Goal: Task Accomplishment & Management: Manage account settings

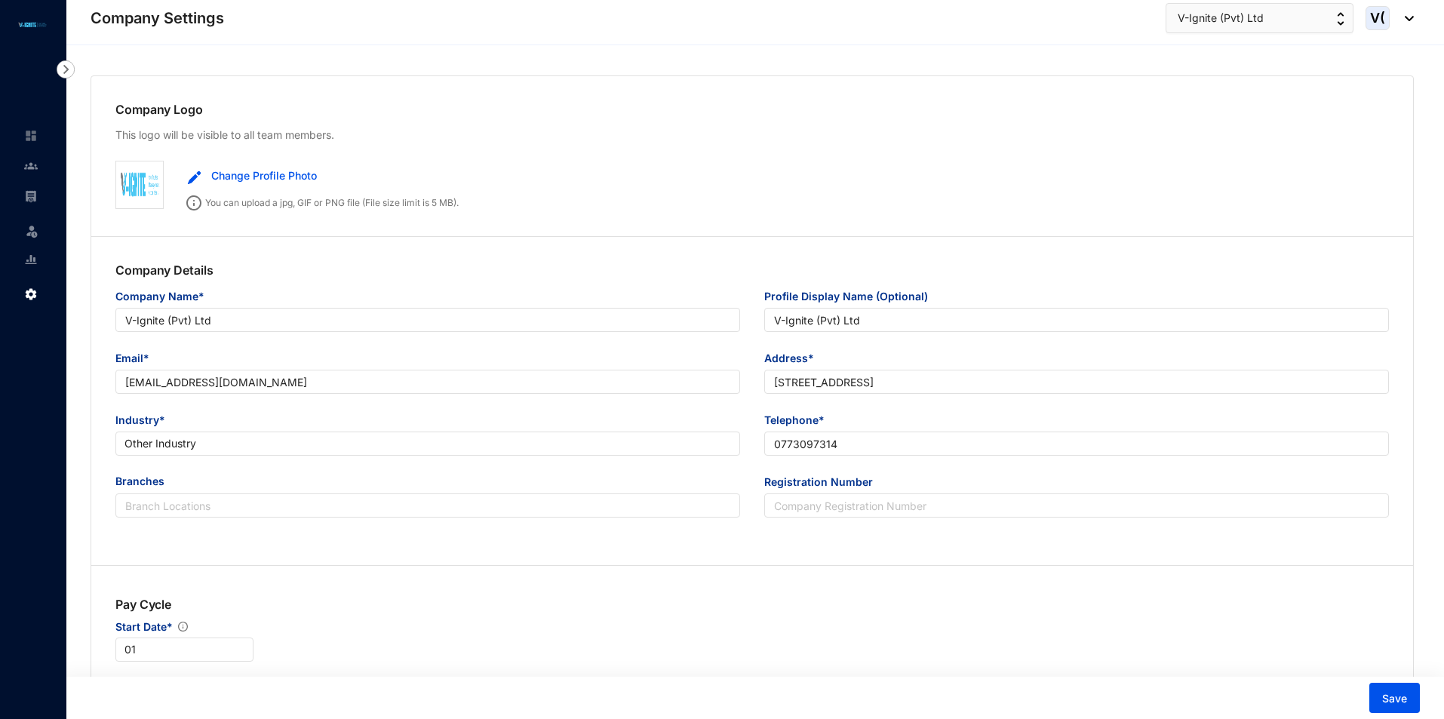
type input "V-Ignite (Pvt) Ltd"
type input "[EMAIL_ADDRESS][DOMAIN_NAME]"
type input "[STREET_ADDRESS]"
type input "0773097314"
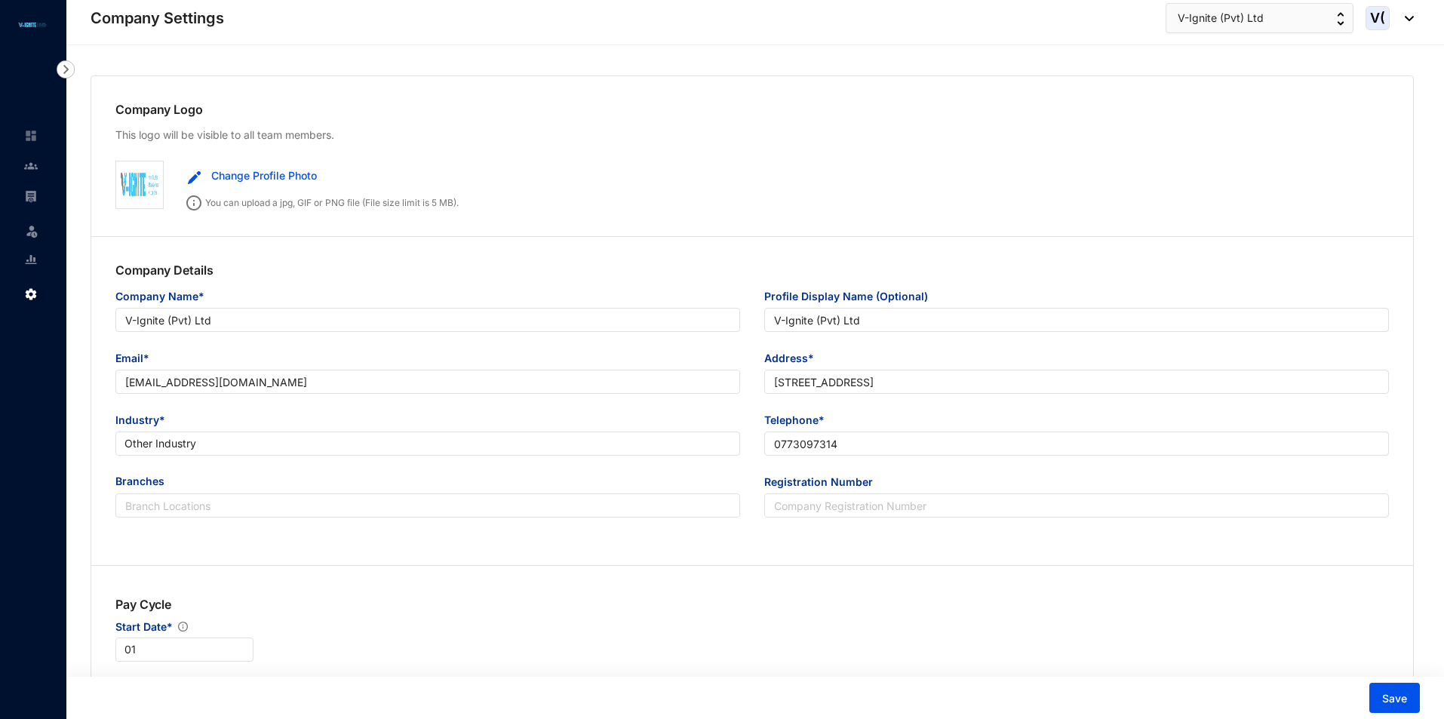
type input "B"
type input "045946"
type input "9"
type input "2"
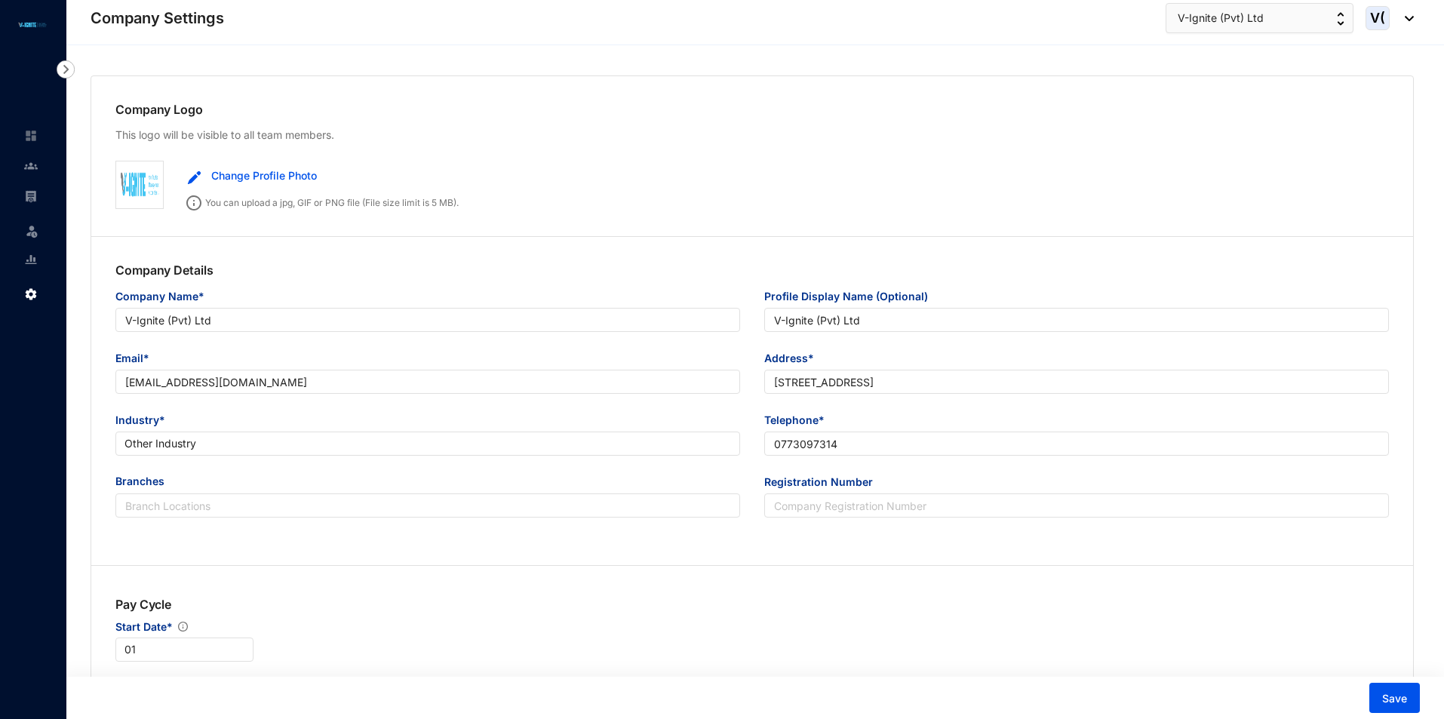
type input "2"
checkbox input "true"
click at [29, 199] on img at bounding box center [31, 196] width 14 height 14
